Goal: Contribute content

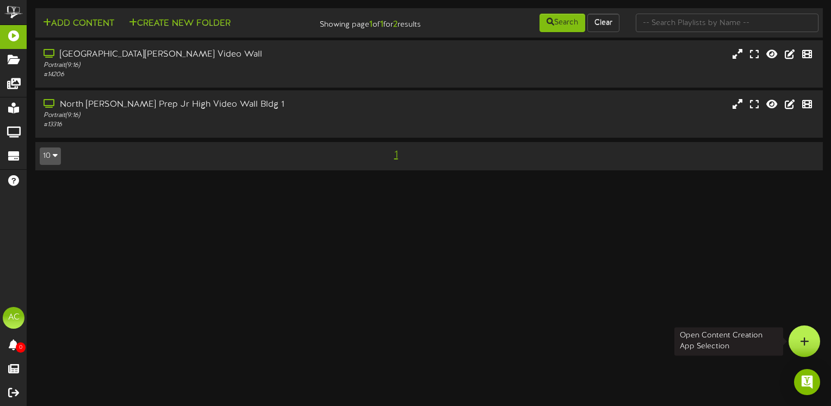
click at [798, 344] on div at bounding box center [804, 341] width 32 height 32
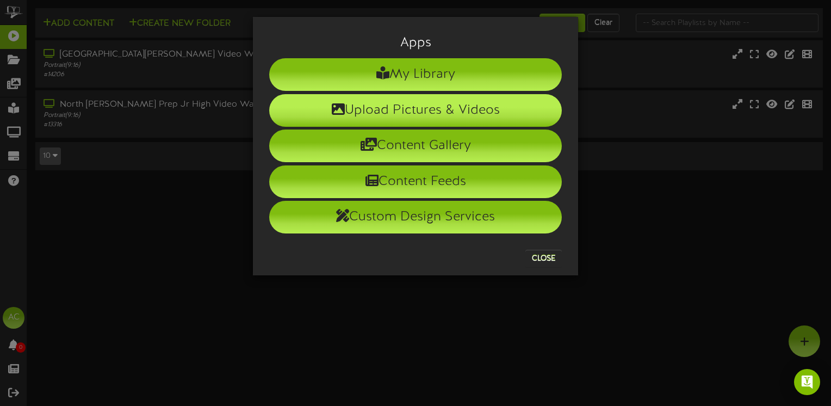
click at [385, 104] on li "Upload Pictures & Videos" at bounding box center [415, 110] width 293 height 33
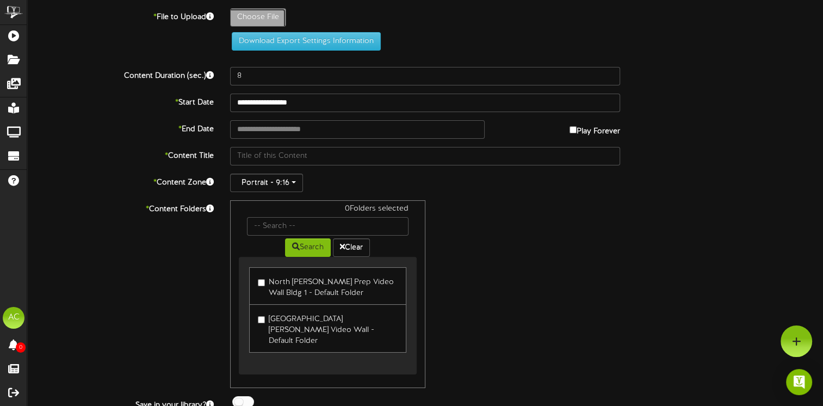
type input "**********"
type input "Screenshot27"
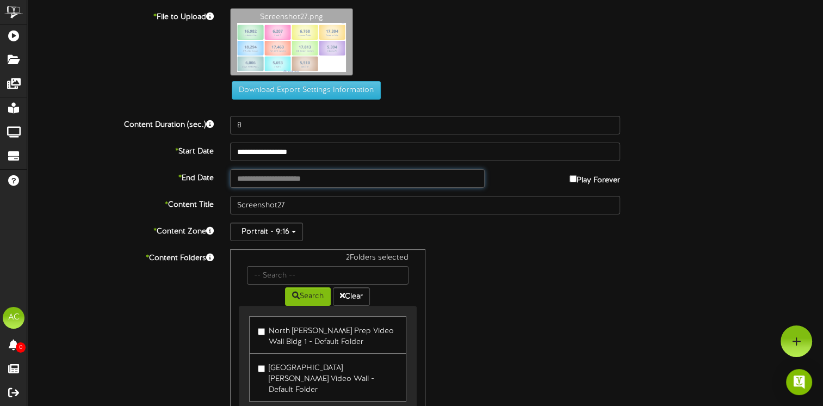
click at [252, 184] on body "ChannelValet Playlists Folders Messages My Library Groups Devices Help AC [PERS…" at bounding box center [411, 247] width 823 height 494
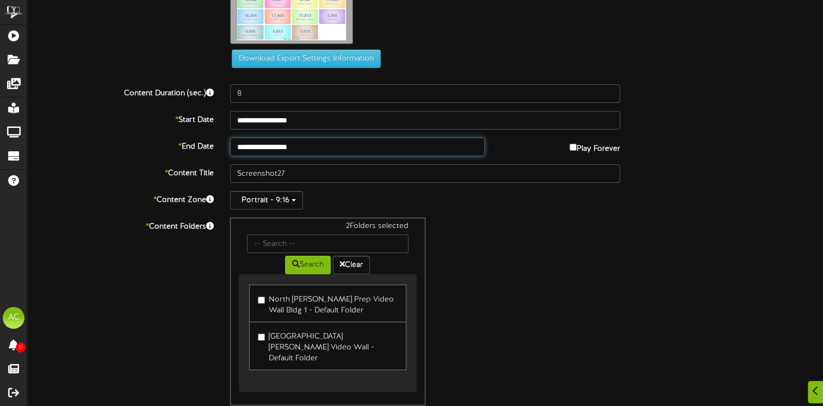
scroll to position [76, 0]
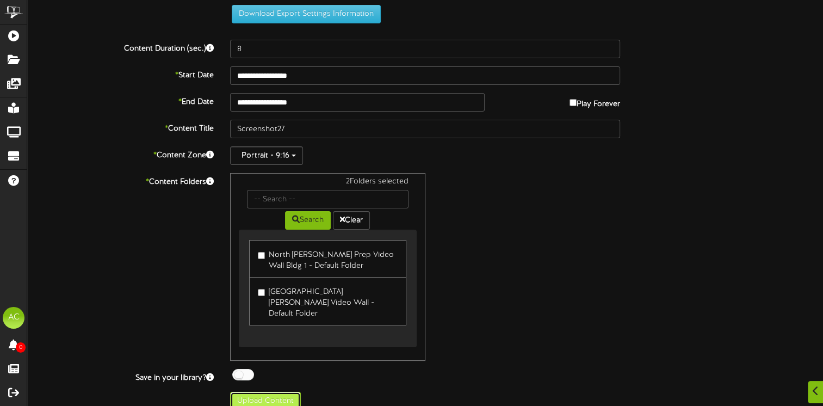
click at [254, 391] on button "Upload Content" at bounding box center [265, 400] width 71 height 18
type input "**********"
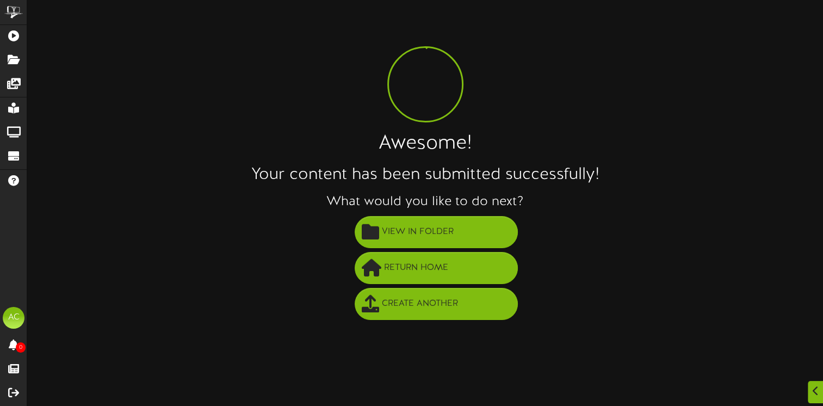
scroll to position [0, 0]
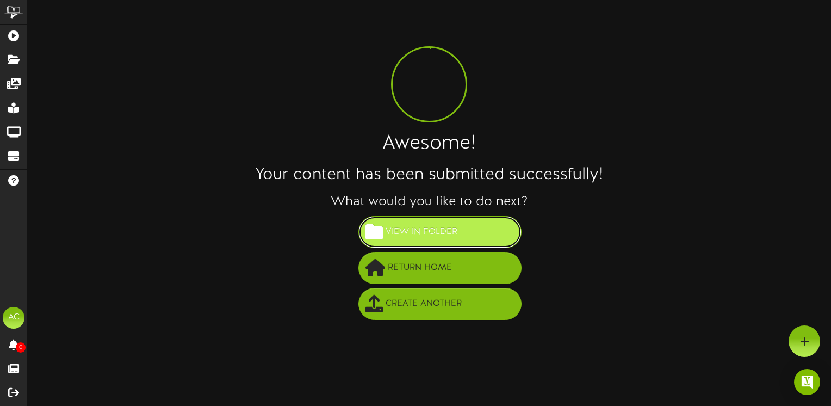
click at [418, 233] on span "View in Folder" at bounding box center [421, 232] width 77 height 18
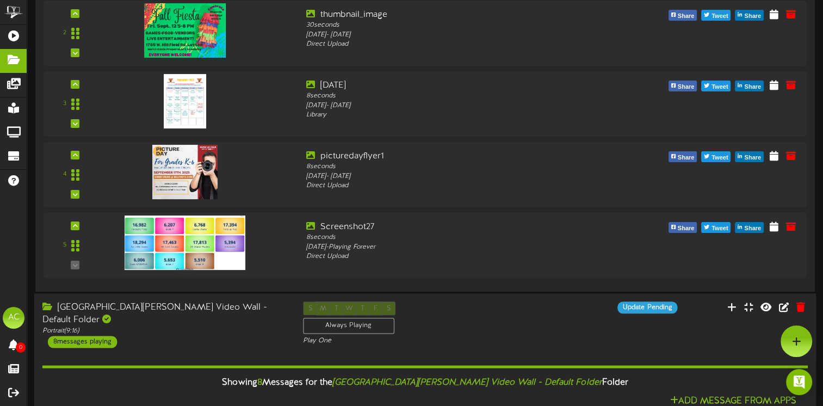
scroll to position [108, 0]
